Goal: Task Accomplishment & Management: Complete application form

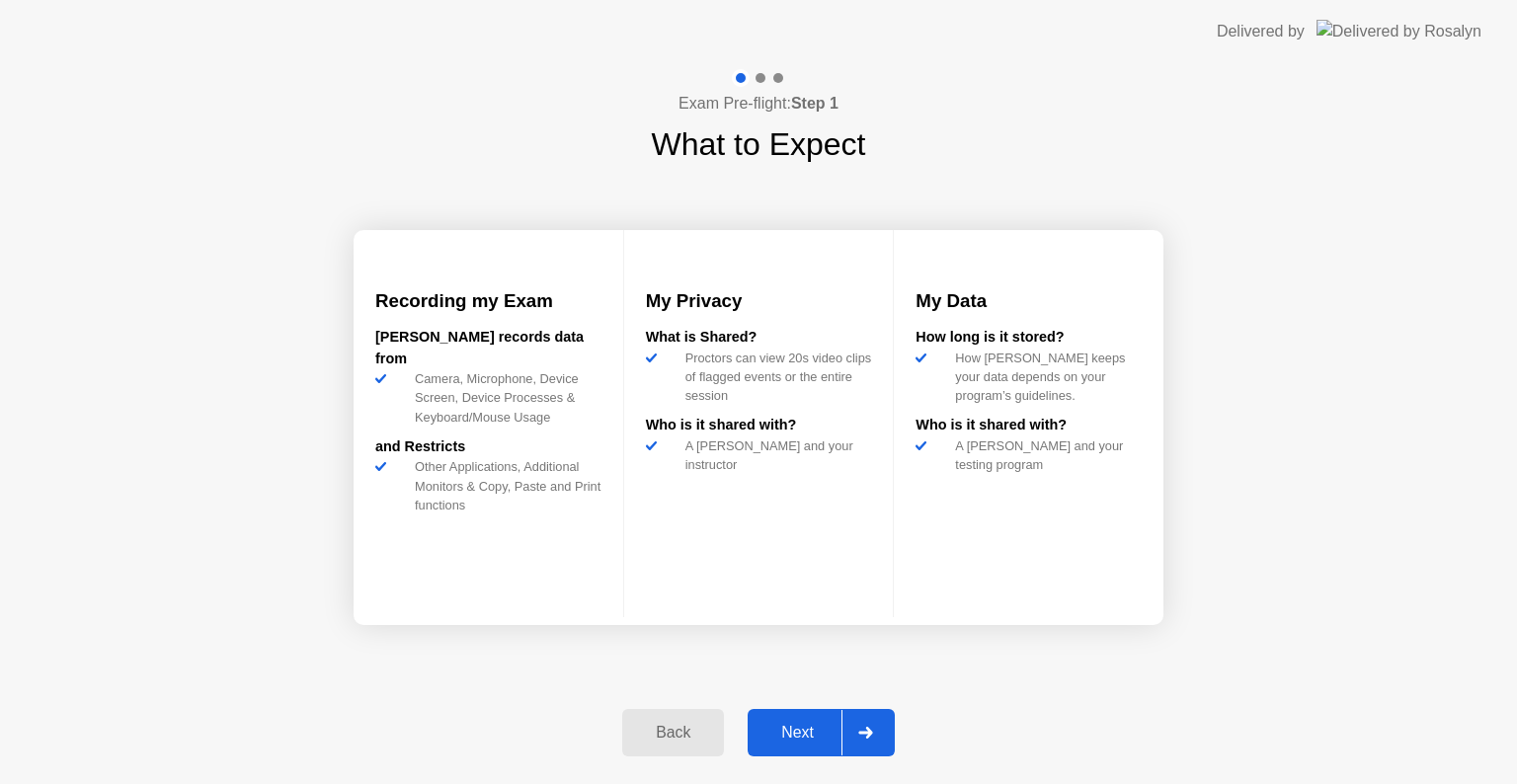
click at [778, 728] on div "Next" at bounding box center [797, 732] width 88 height 18
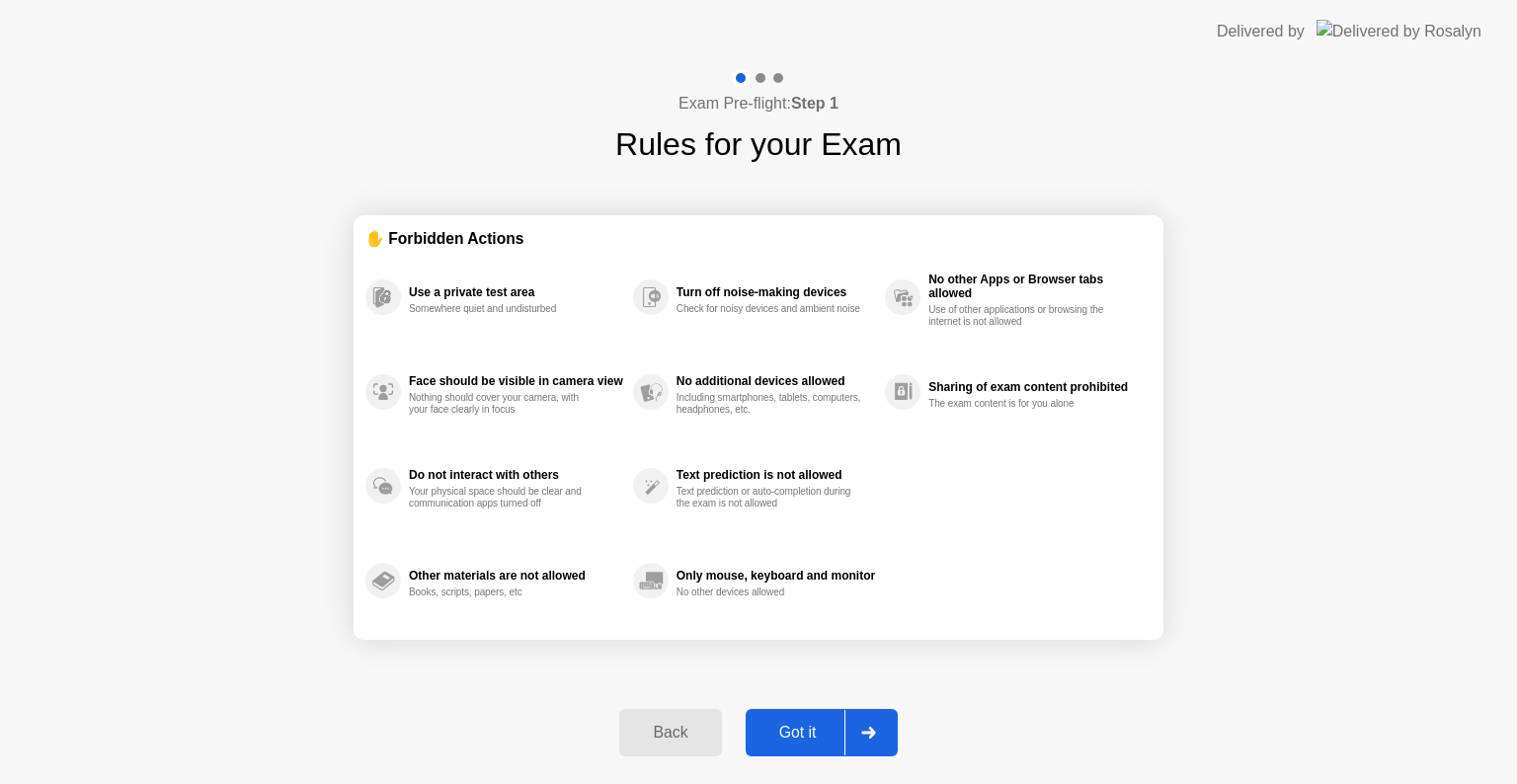
click at [806, 724] on div "Got it" at bounding box center [798, 732] width 93 height 18
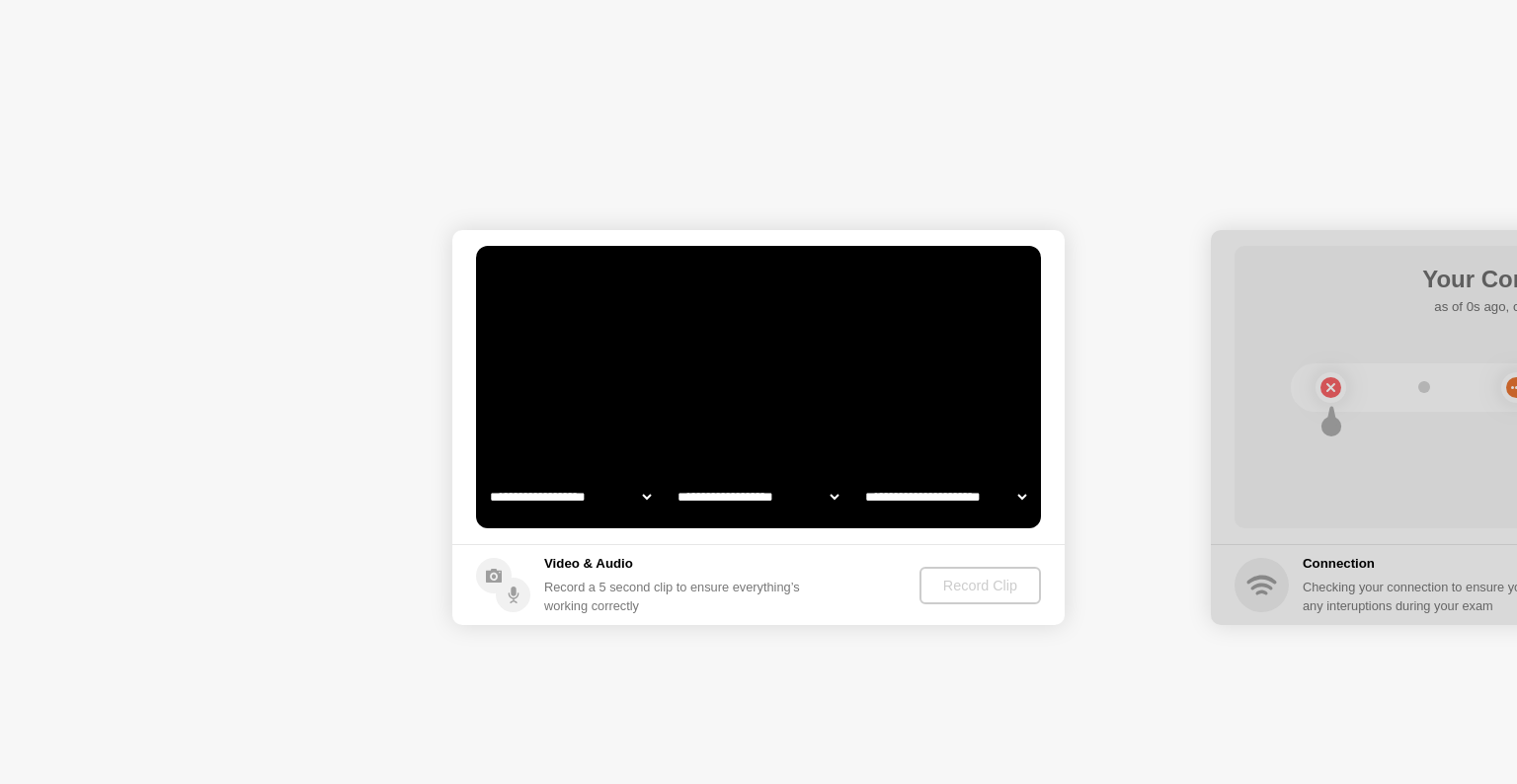
select select "**********"
select select "*******"
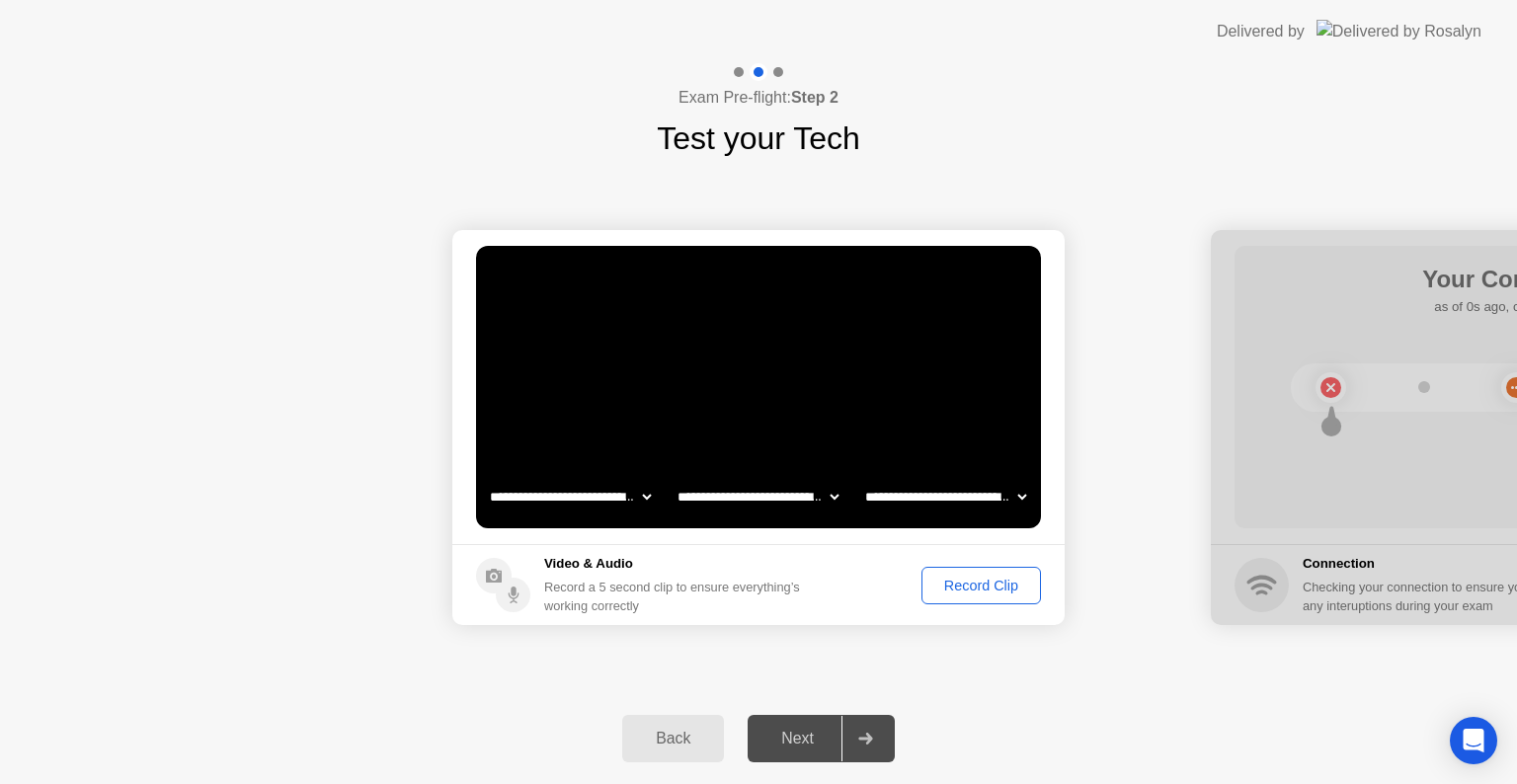
click at [1003, 593] on div "Record Clip" at bounding box center [981, 586] width 106 height 16
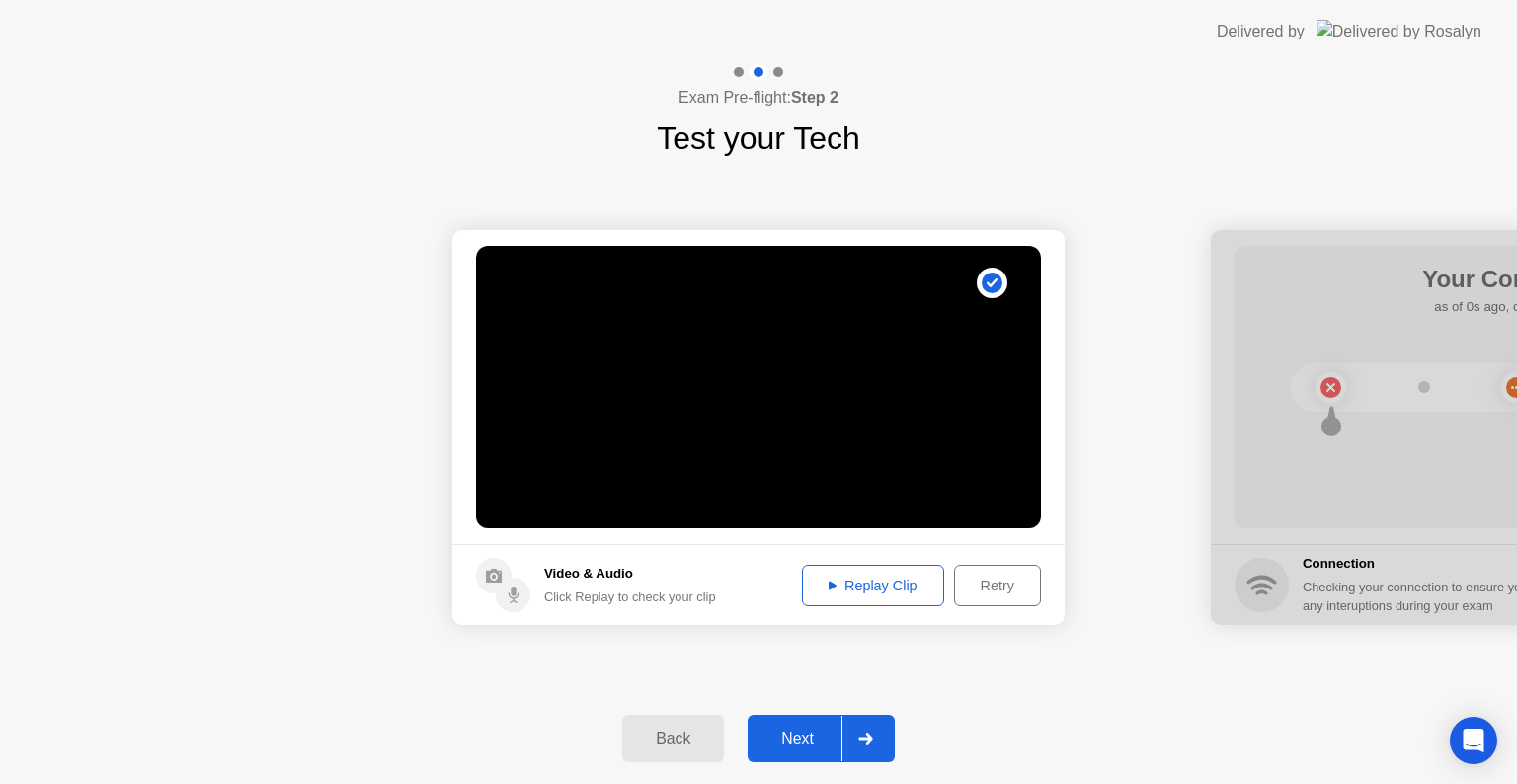
click at [806, 739] on div "Next" at bounding box center [797, 738] width 88 height 18
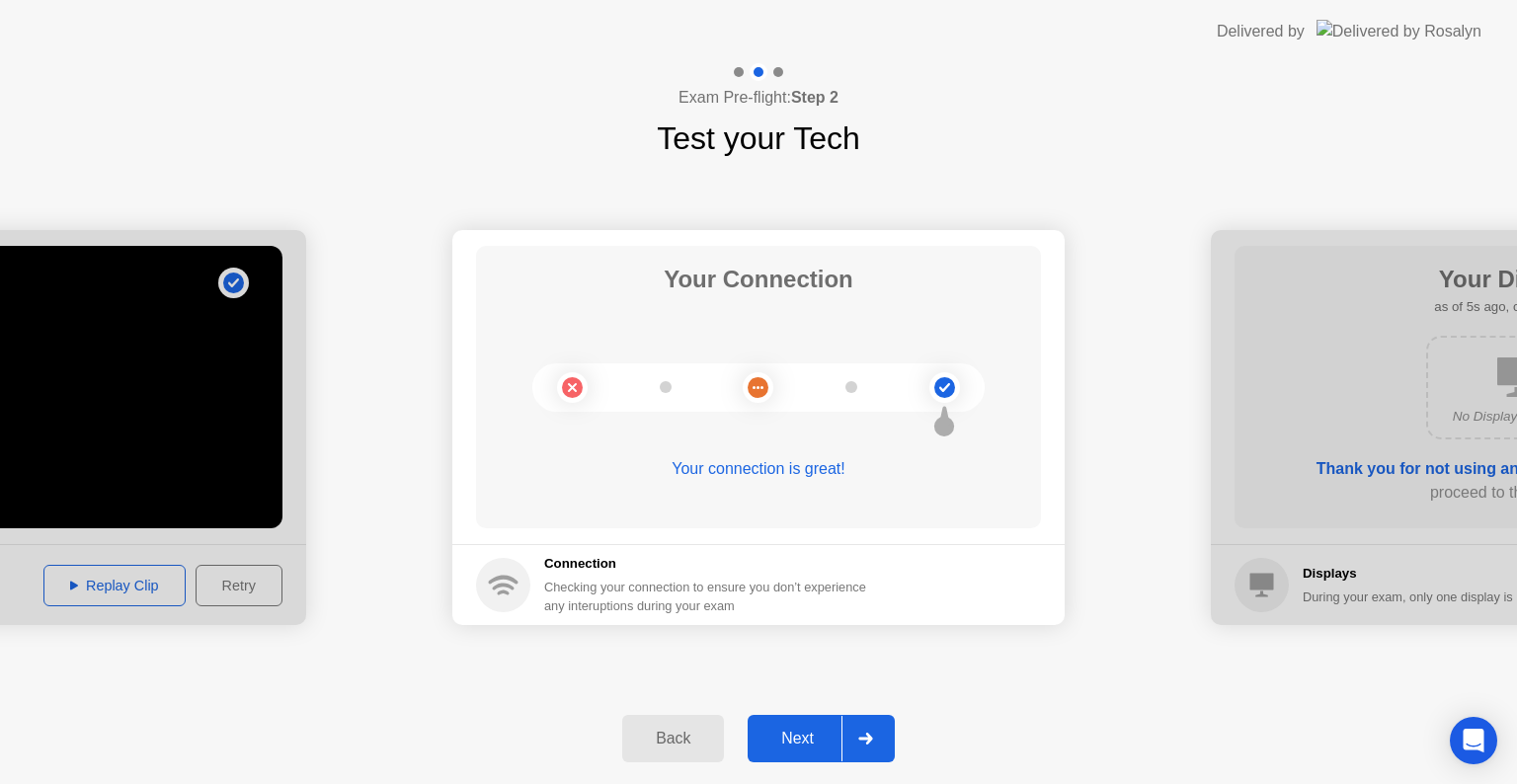
click at [788, 745] on div "Next" at bounding box center [797, 738] width 88 height 18
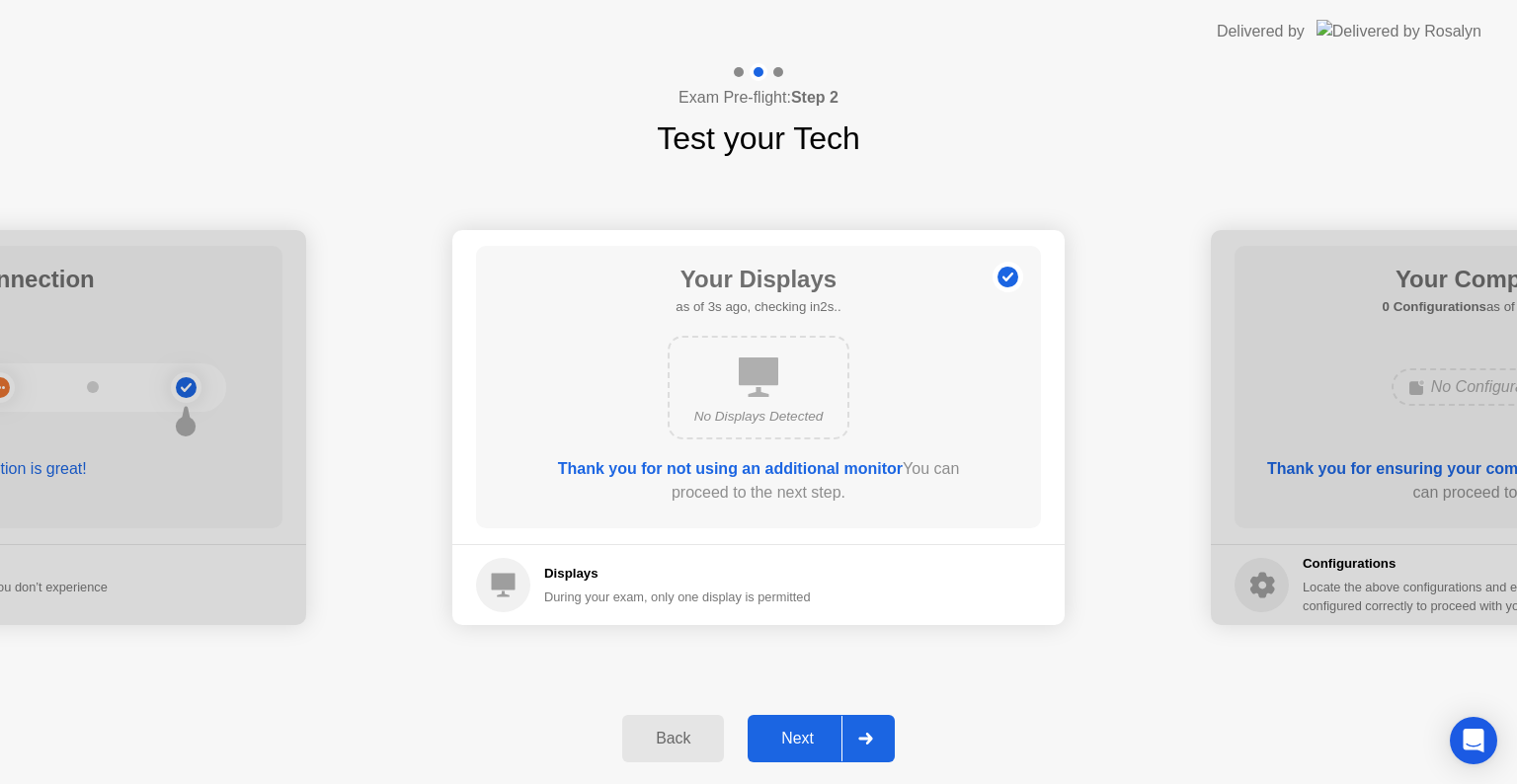
click at [792, 738] on div "Next" at bounding box center [797, 738] width 88 height 18
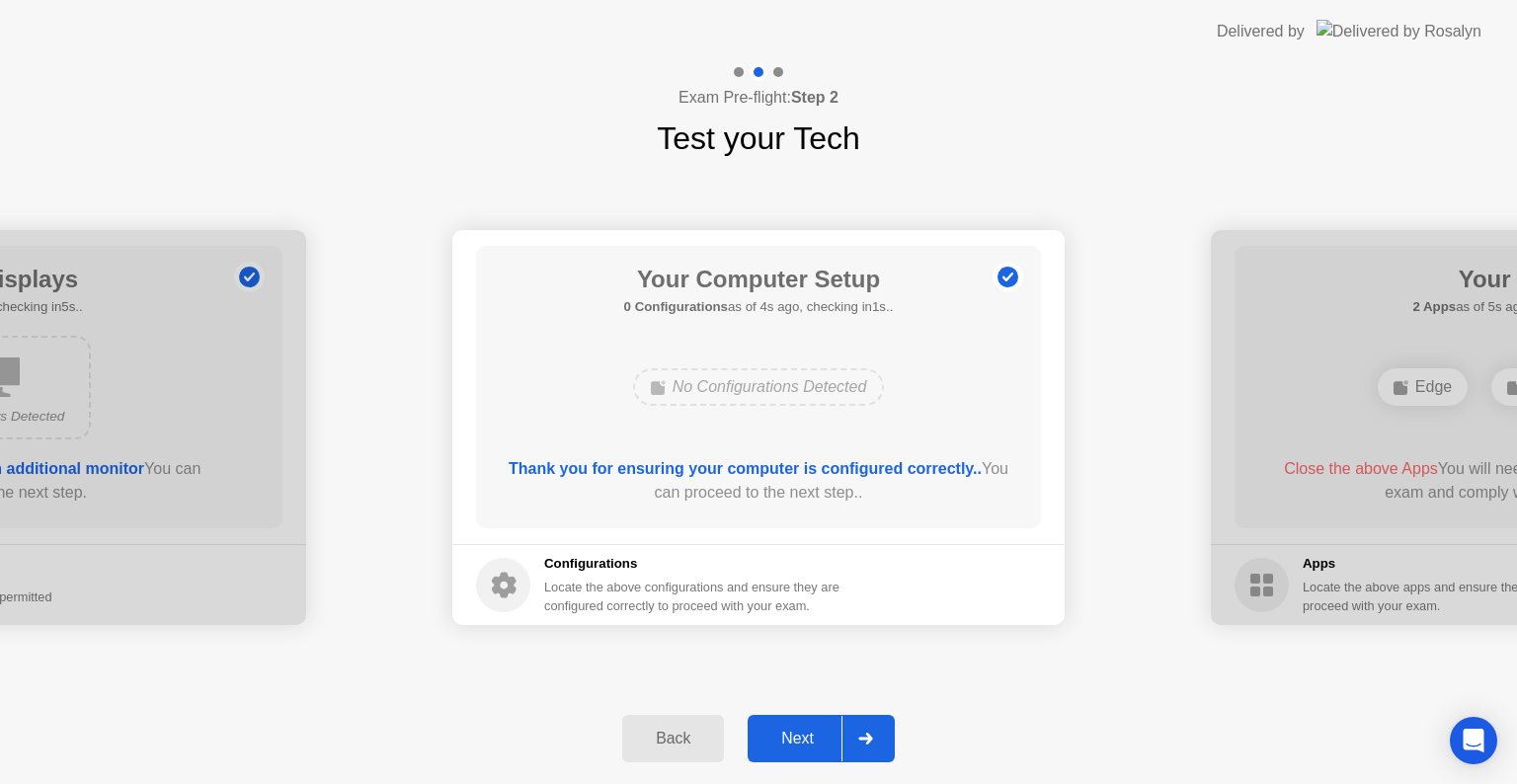
click at [792, 738] on div "Next" at bounding box center [797, 738] width 88 height 18
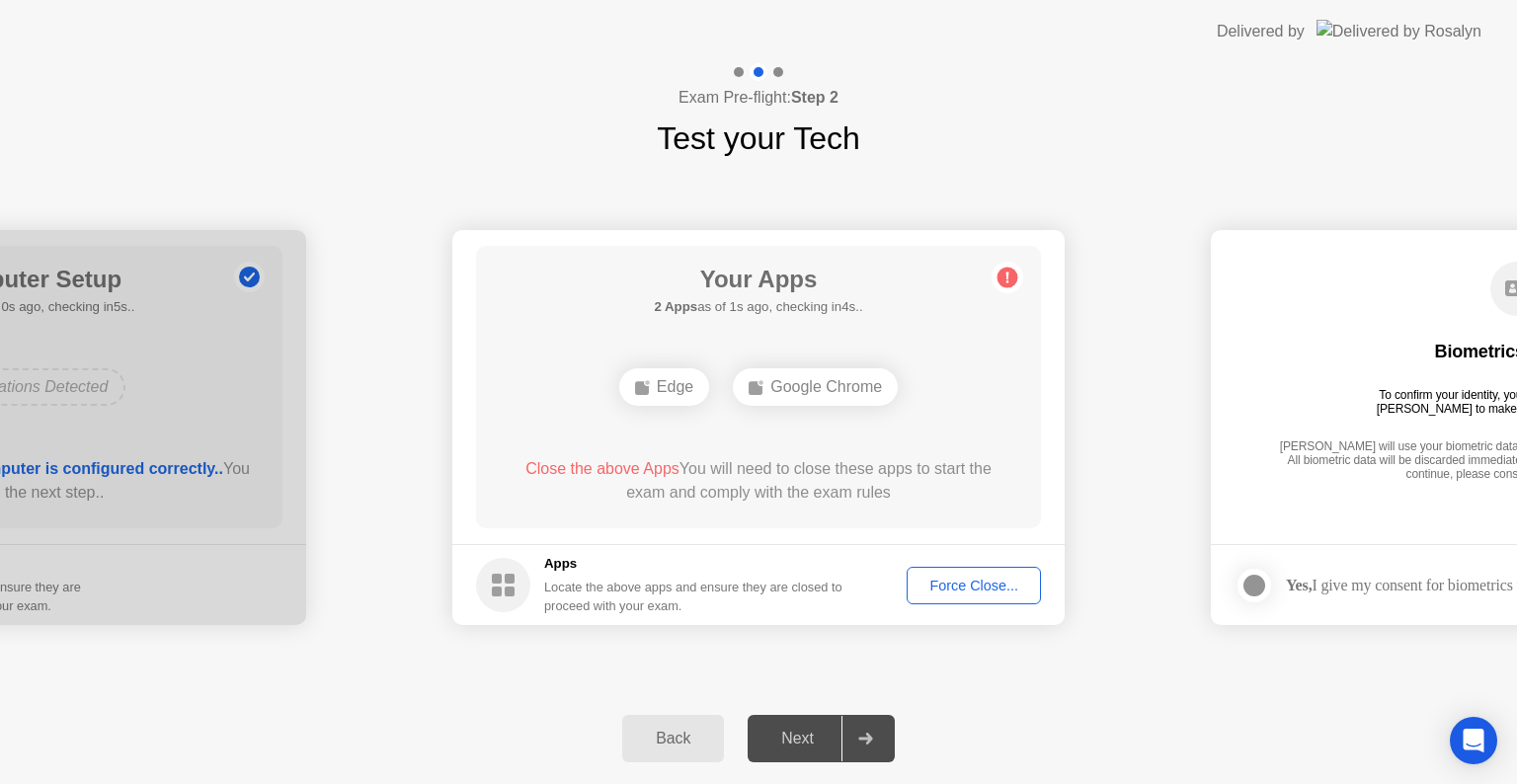
click at [985, 583] on div "Force Close..." at bounding box center [973, 586] width 120 height 16
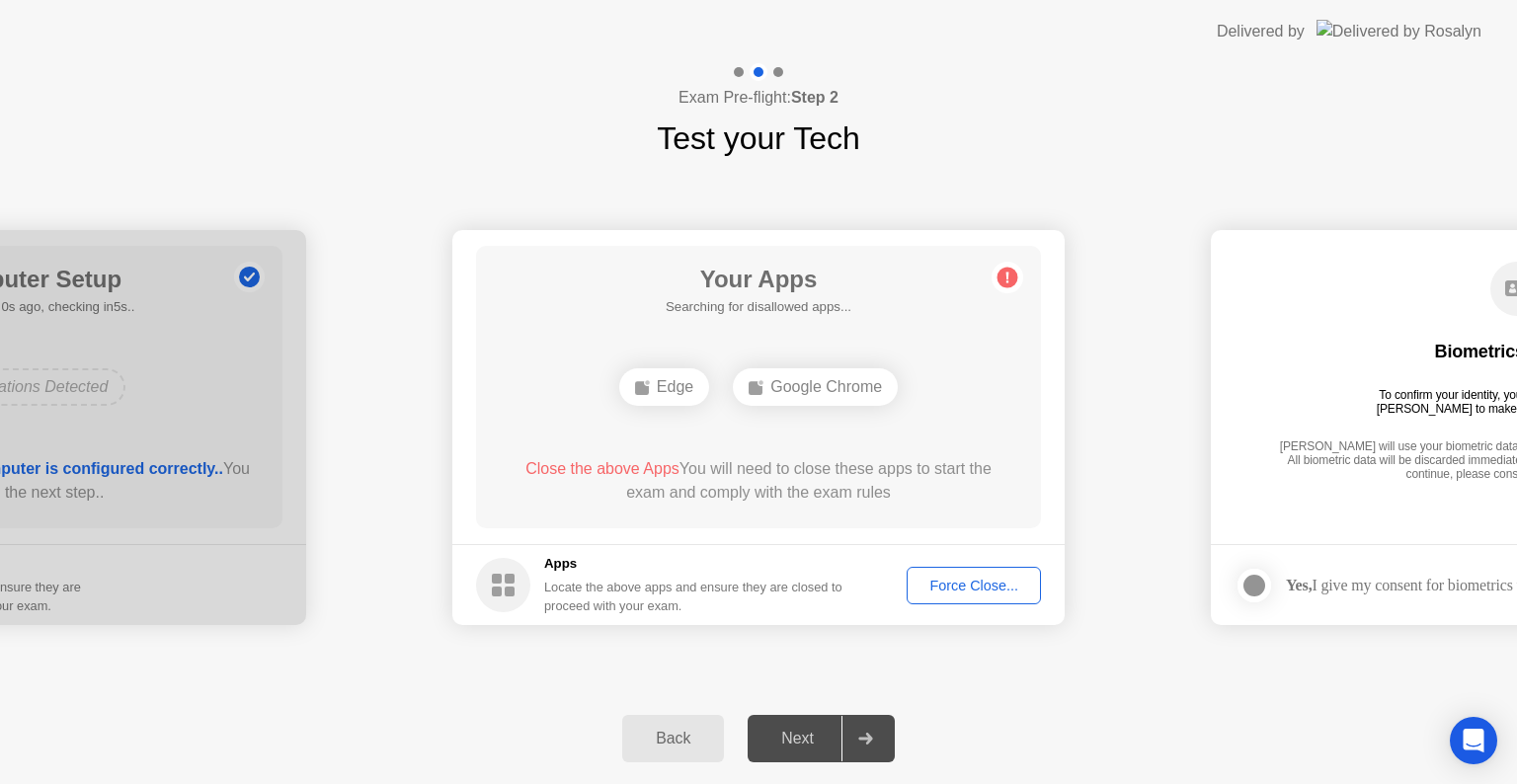
click at [991, 578] on div "Force Close..." at bounding box center [973, 586] width 120 height 16
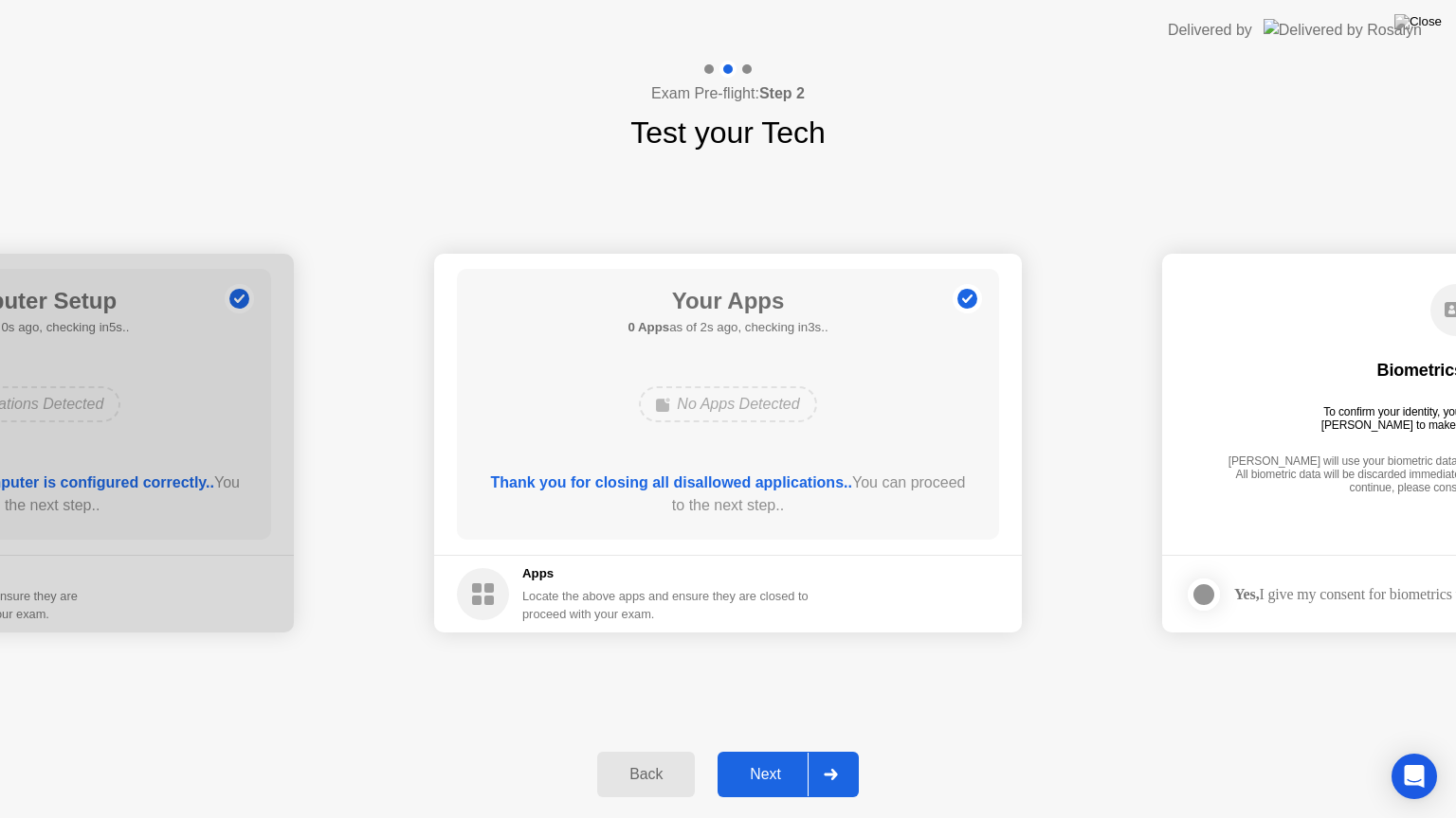
click at [779, 751] on div "Next" at bounding box center [765, 775] width 85 height 17
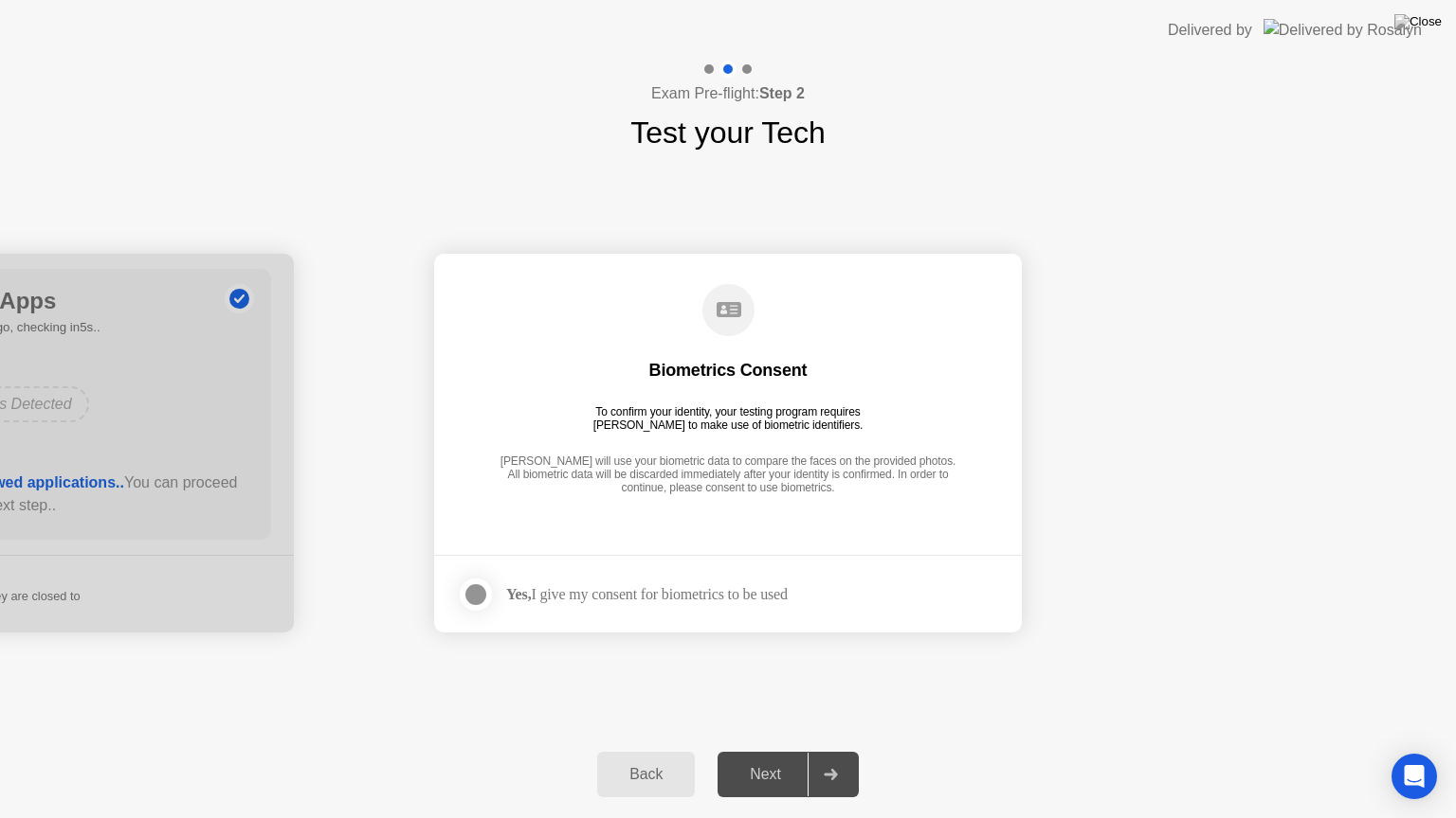
click at [470, 584] on div at bounding box center [476, 594] width 23 height 23
click at [758, 751] on div "Next" at bounding box center [765, 775] width 85 height 17
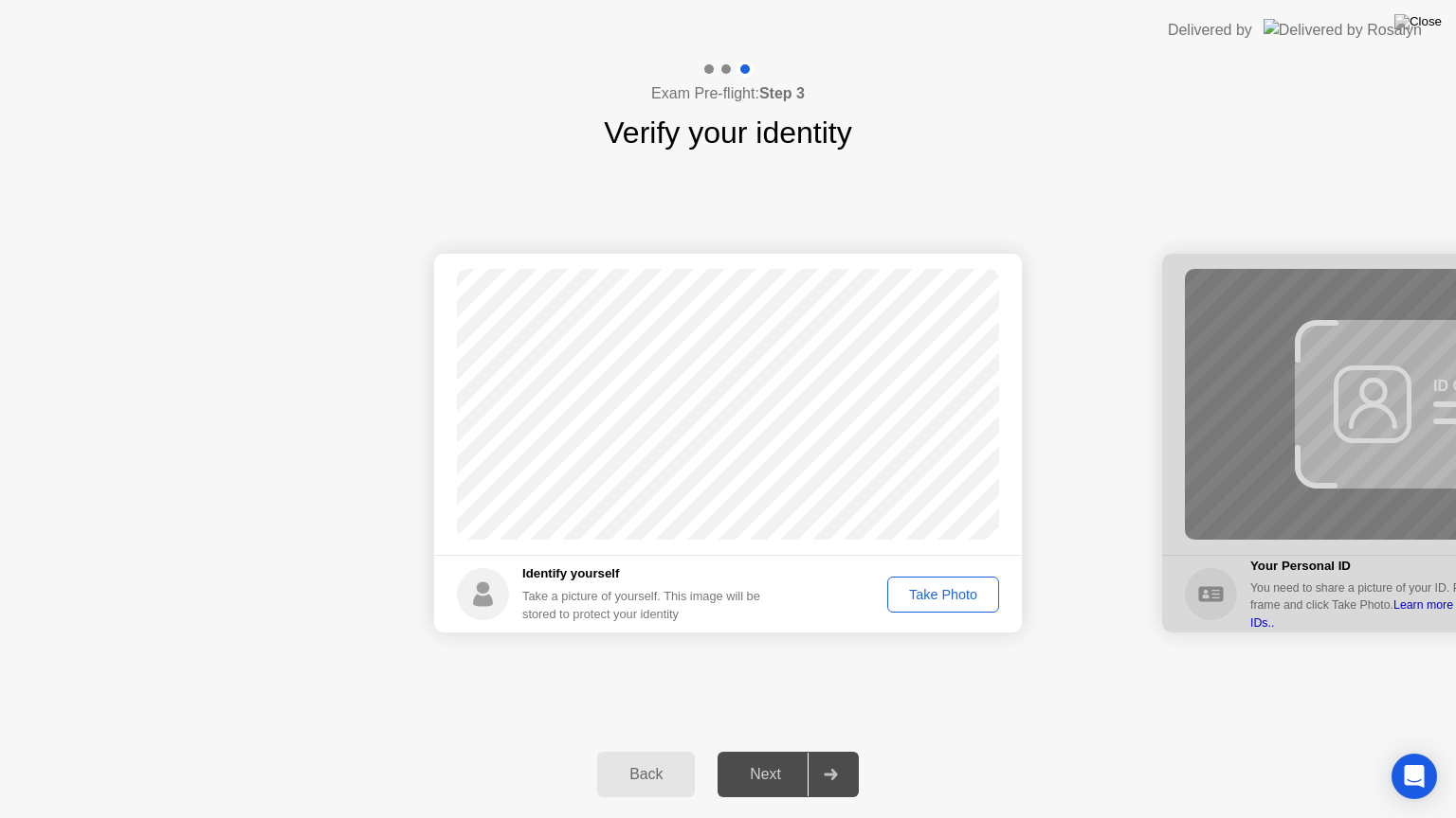
click at [946, 594] on div "Take Photo" at bounding box center [943, 594] width 99 height 15
click at [765, 751] on div "Next" at bounding box center [765, 775] width 85 height 17
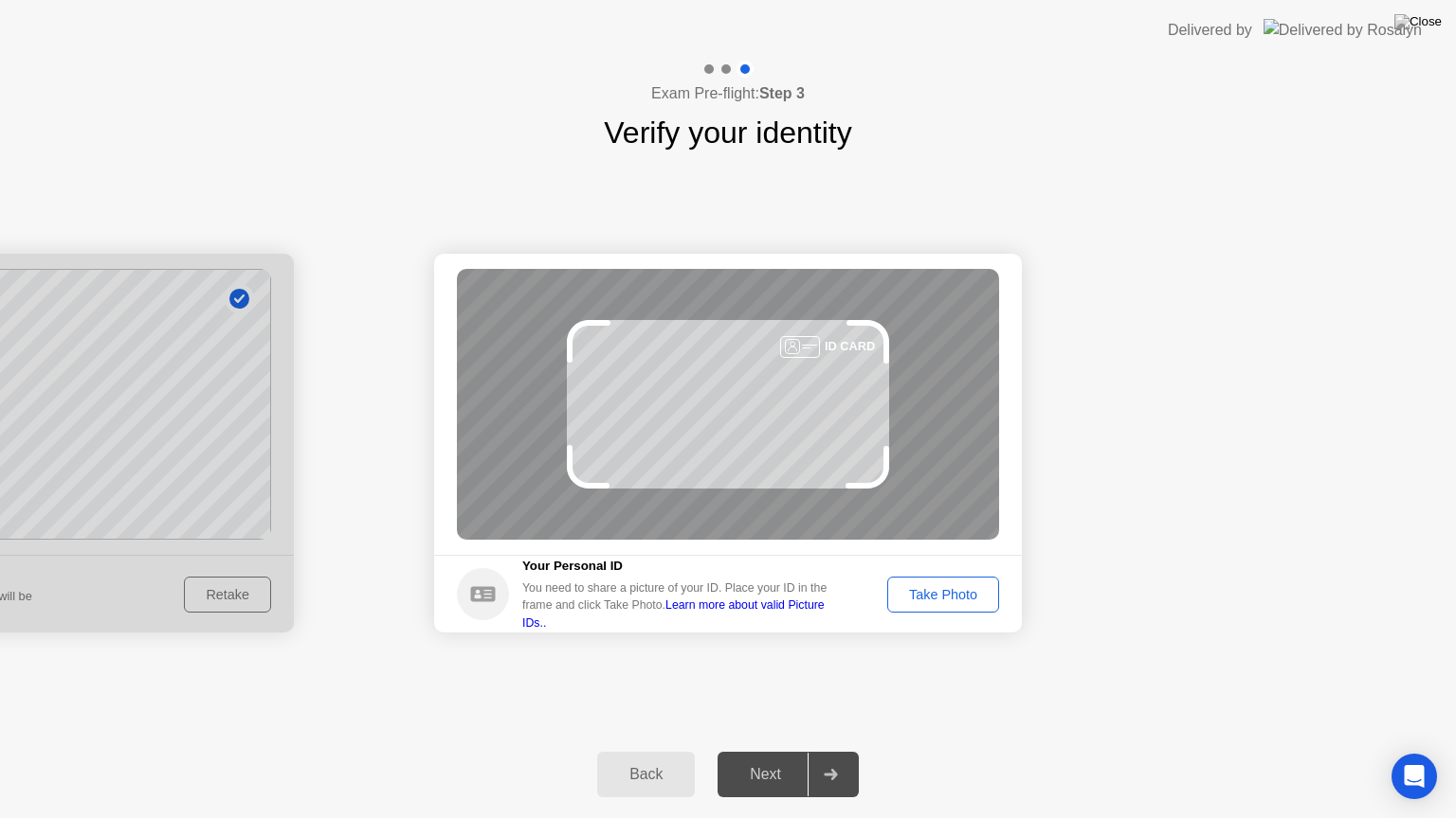
click at [952, 602] on div "Take Photo" at bounding box center [943, 594] width 99 height 15
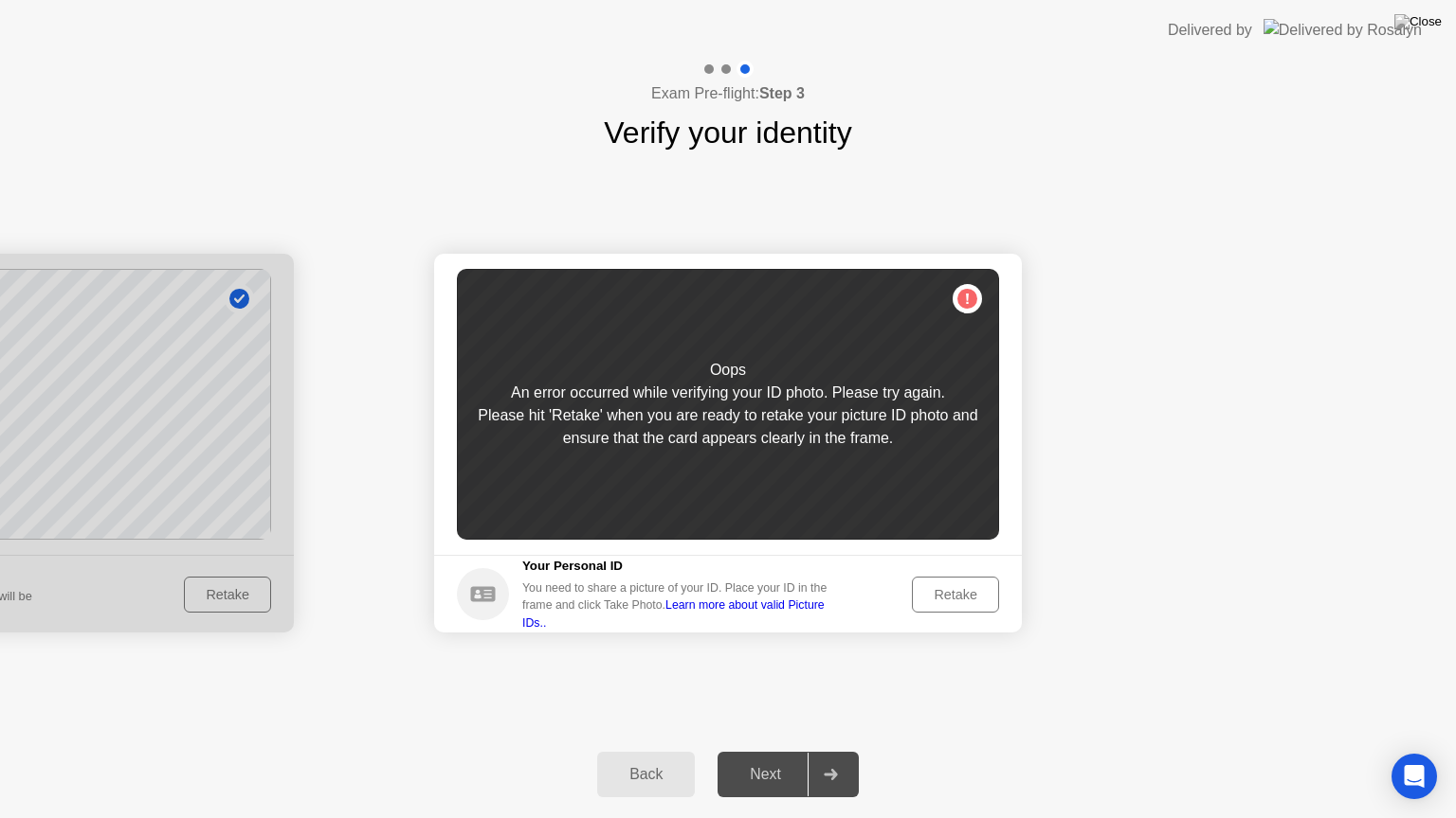
click at [950, 602] on div "Retake" at bounding box center [955, 594] width 74 height 15
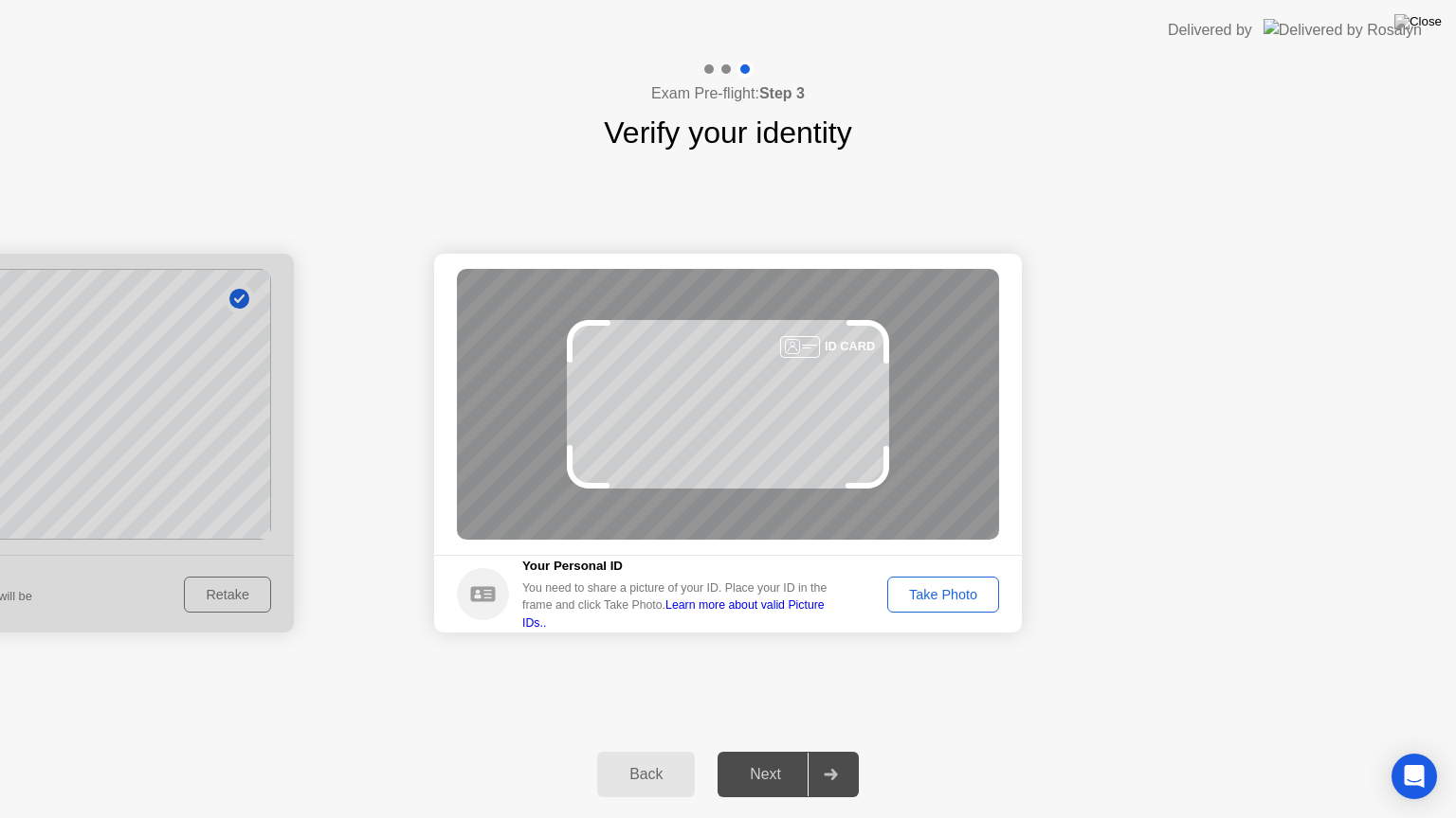
click at [950, 602] on div "Take Photo" at bounding box center [943, 594] width 99 height 15
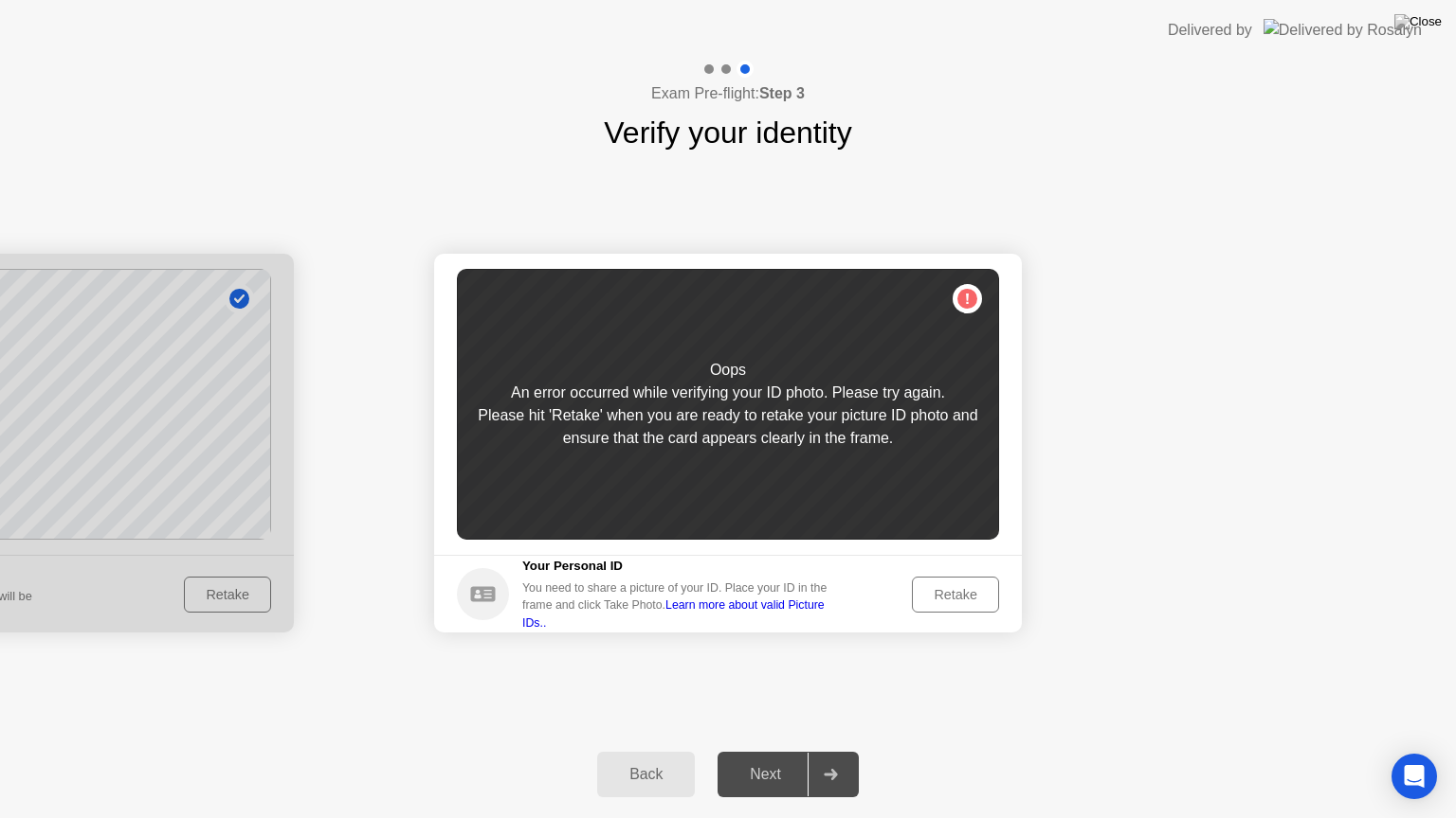
click at [950, 602] on div "Retake" at bounding box center [955, 594] width 74 height 15
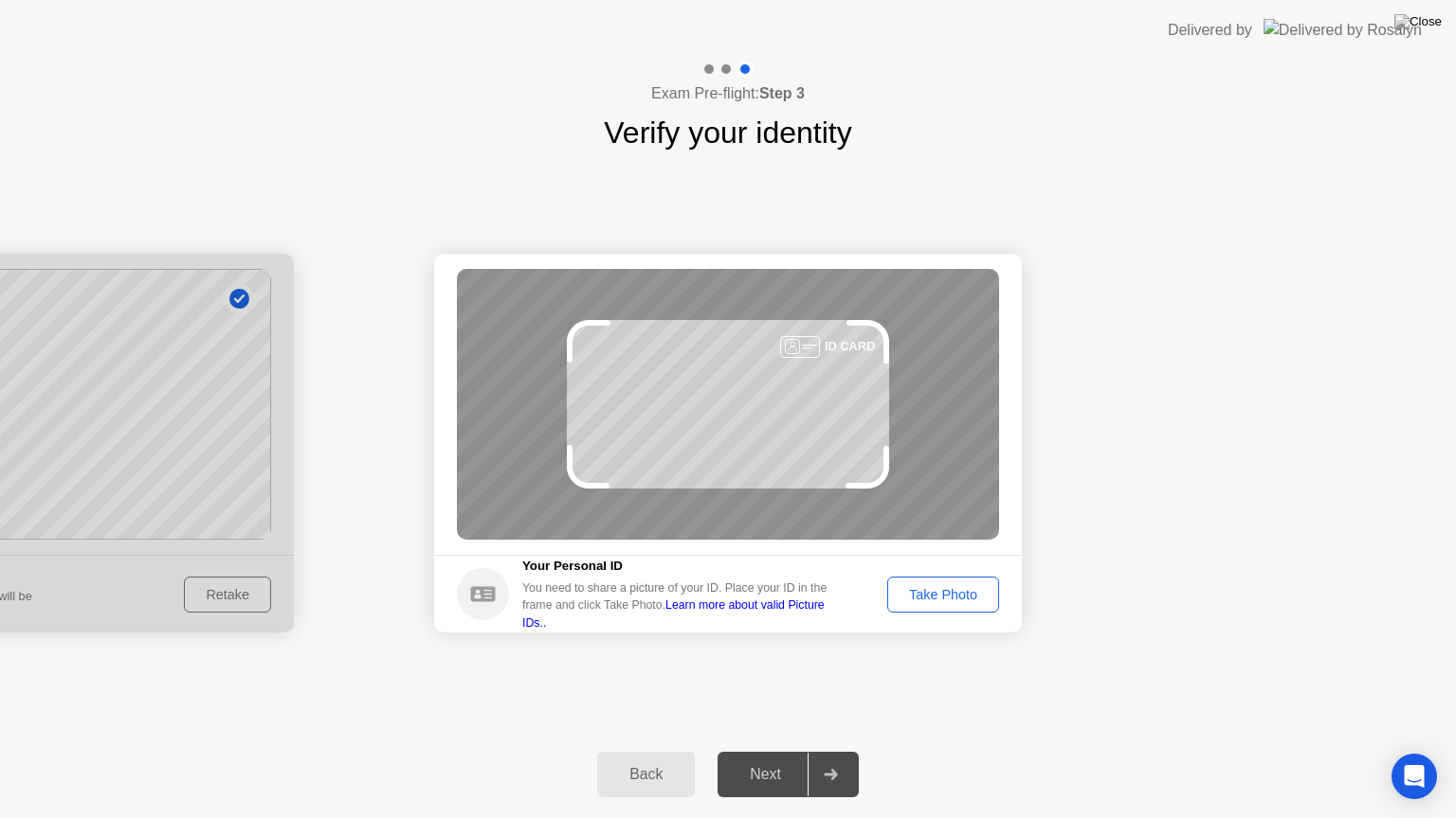
click at [950, 602] on div "Take Photo" at bounding box center [943, 594] width 99 height 15
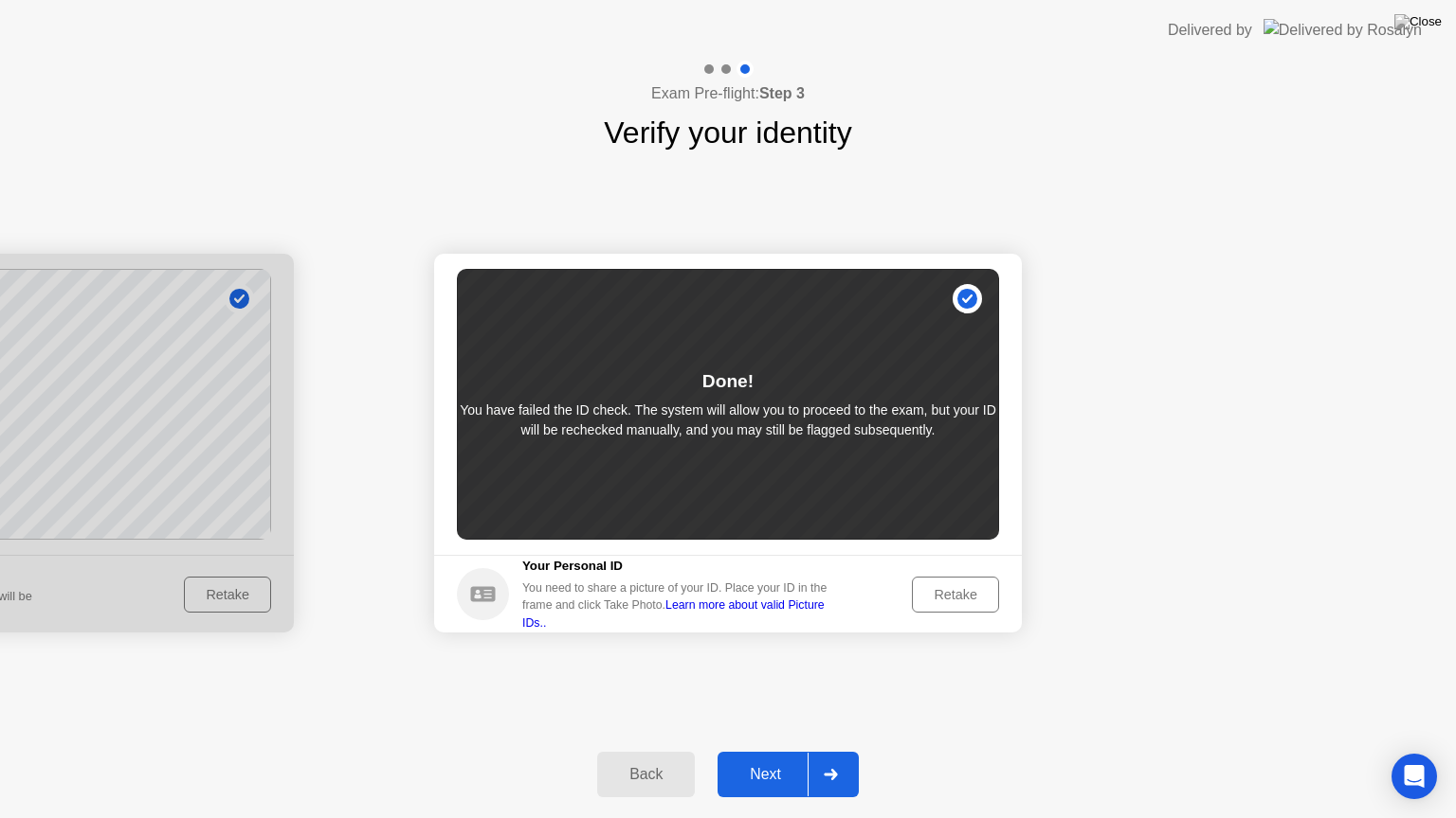
click at [759, 751] on div "Next" at bounding box center [765, 775] width 85 height 17
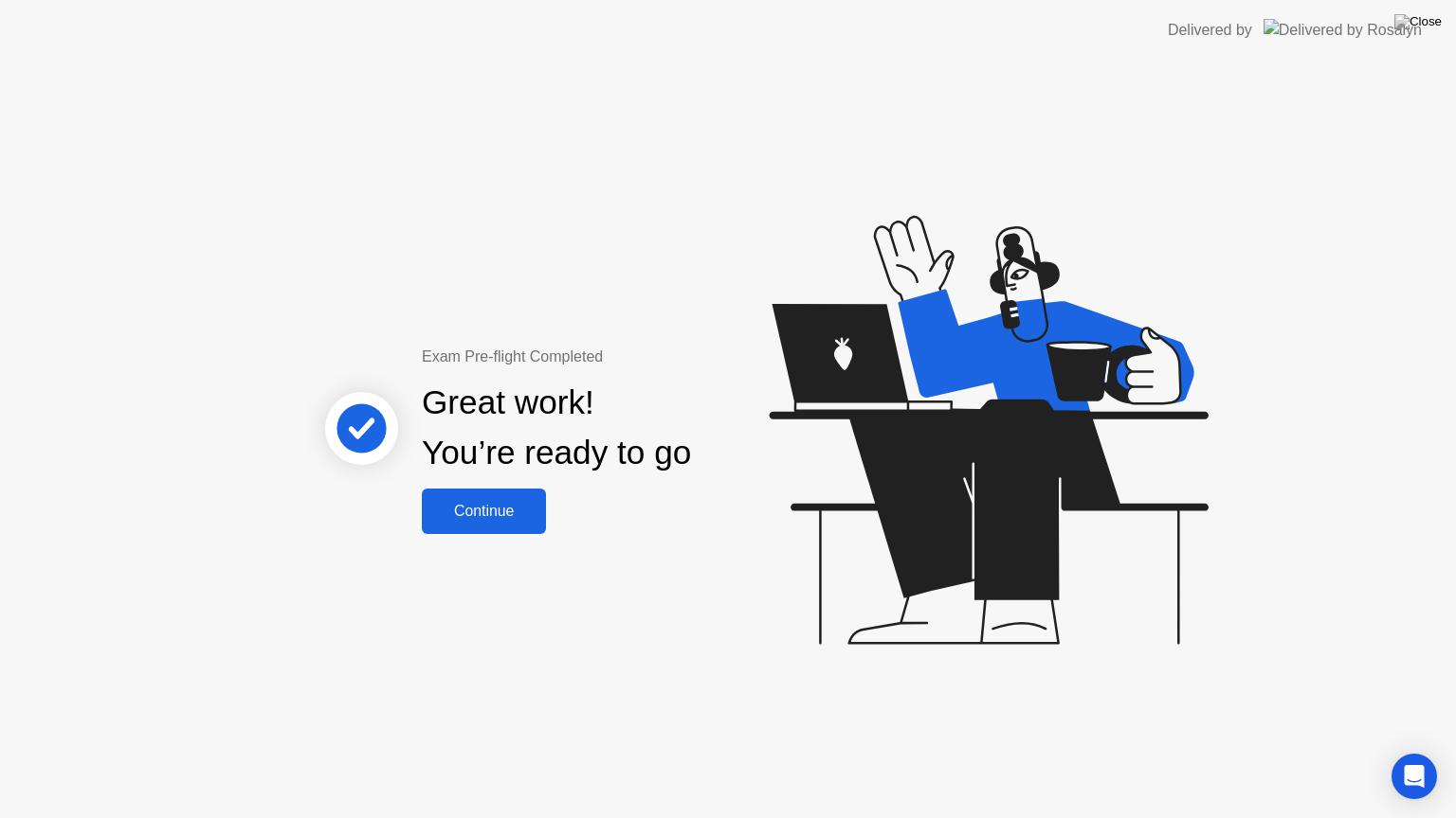
click at [524, 519] on div "Continue" at bounding box center [483, 512] width 113 height 17
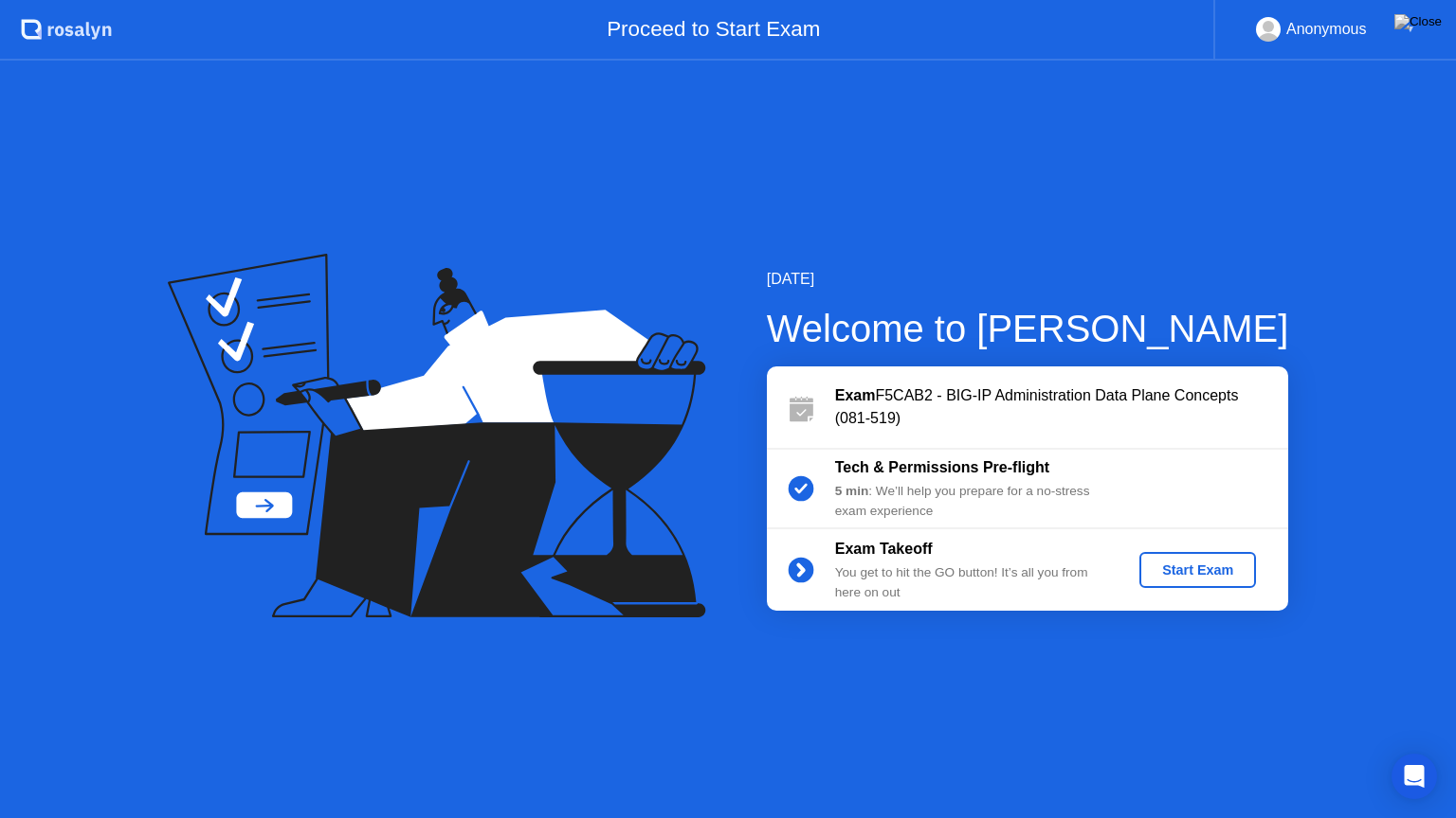
click at [1215, 565] on div "Start Exam" at bounding box center [1197, 571] width 102 height 15
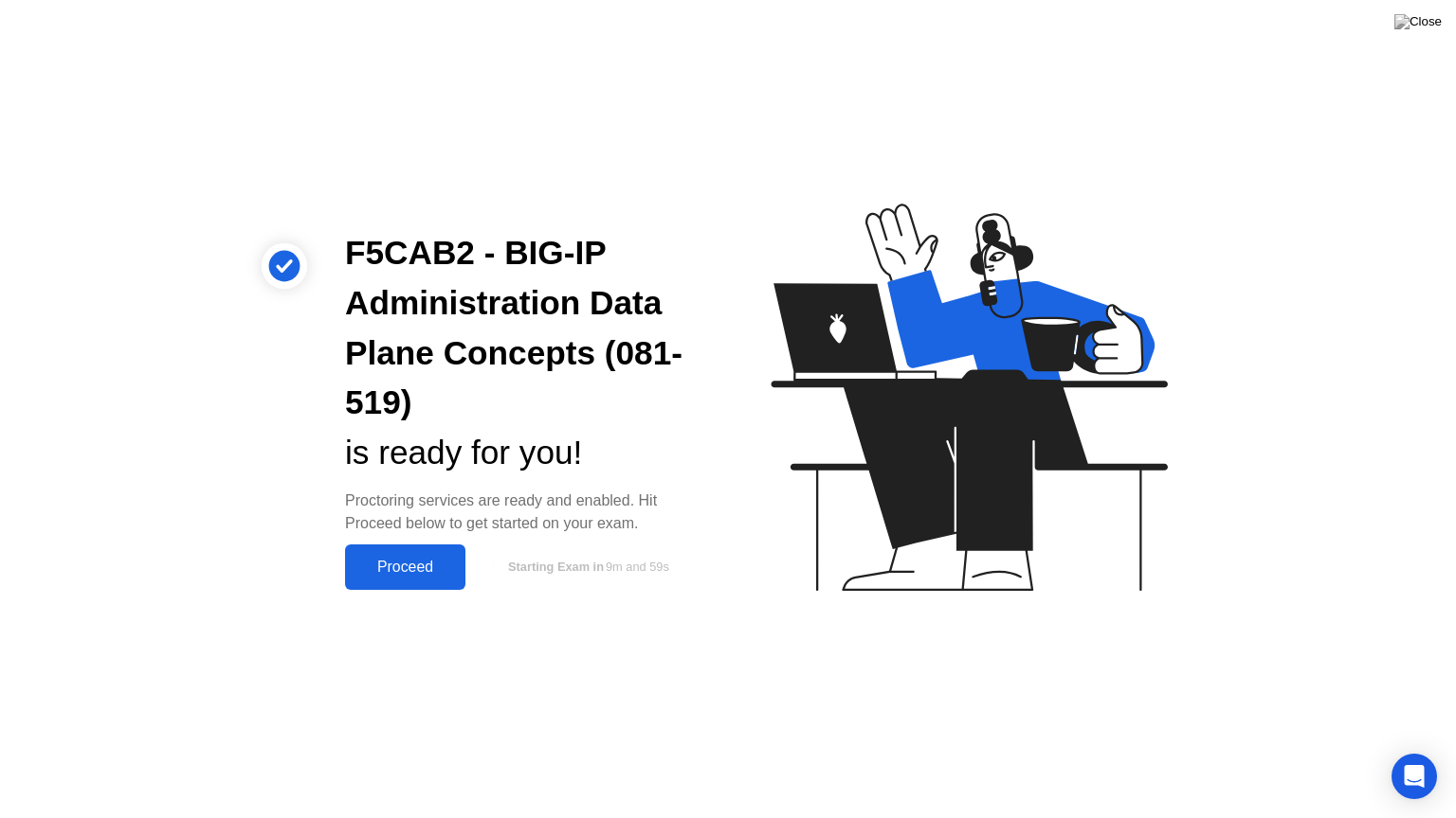
click at [419, 559] on div "Proceed" at bounding box center [404, 568] width 109 height 17
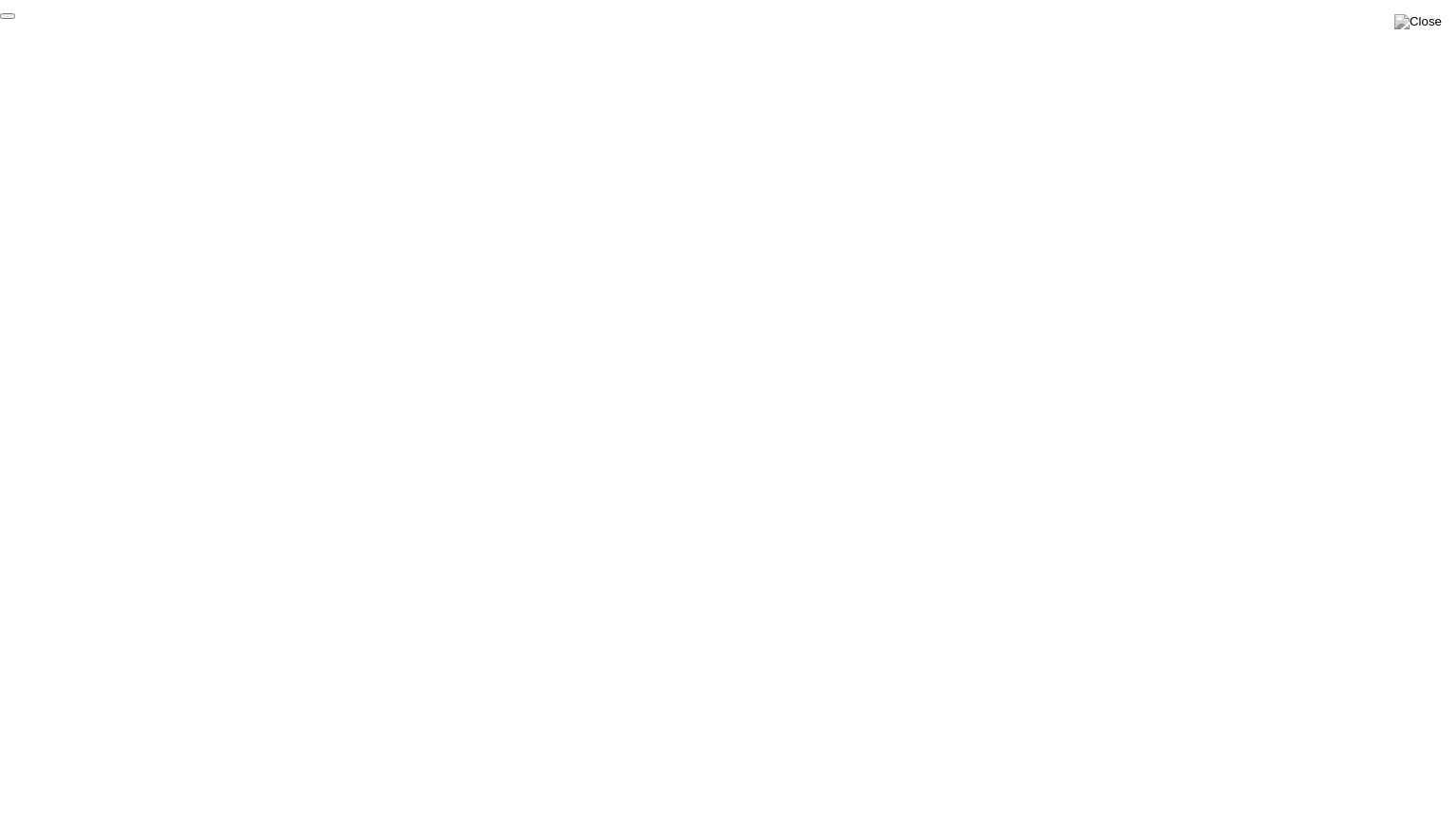
click div "End Proctoring Session"
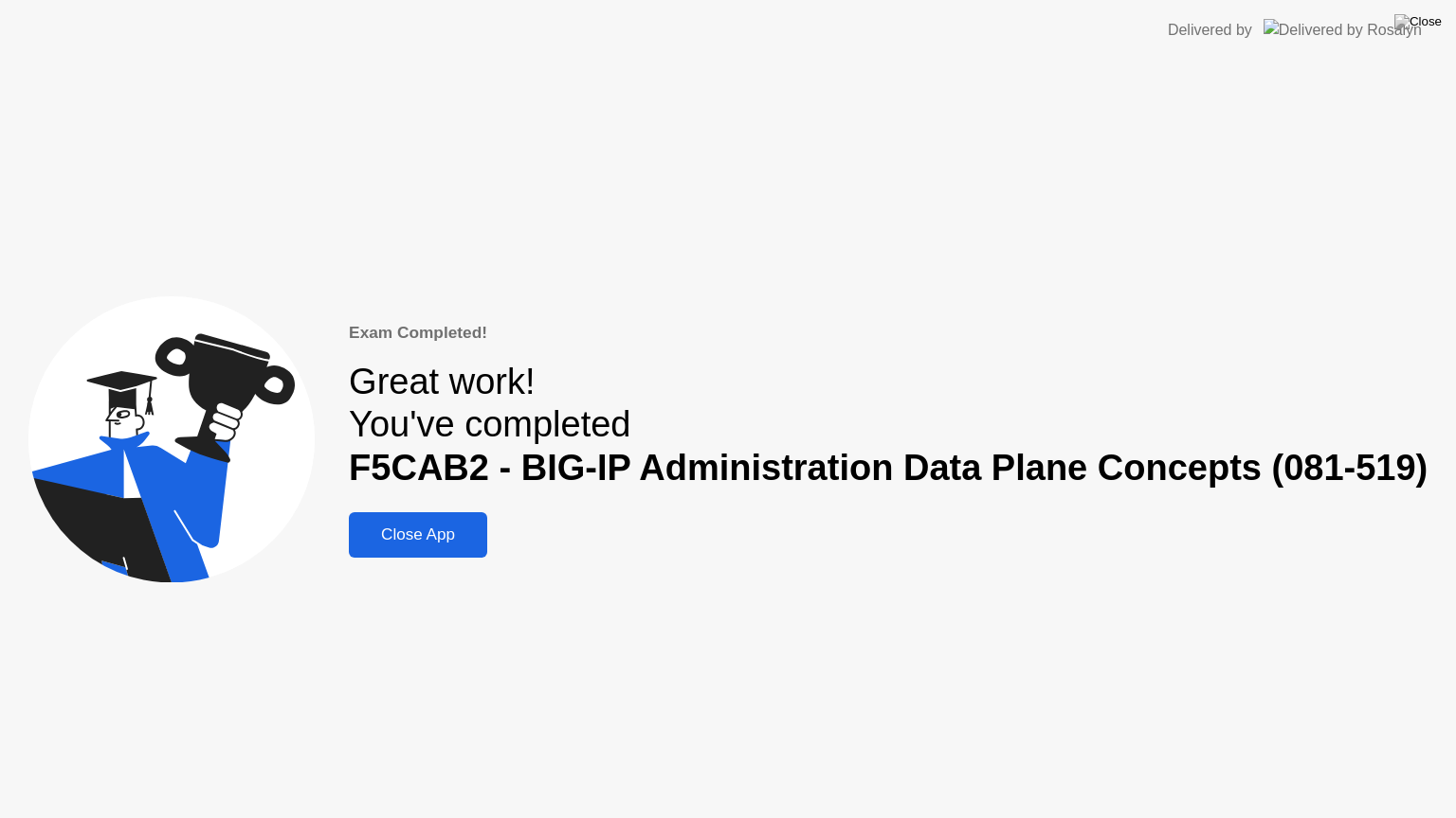
click at [471, 540] on div "Close App" at bounding box center [417, 536] width 127 height 19
